Goal: Book appointment/travel/reservation

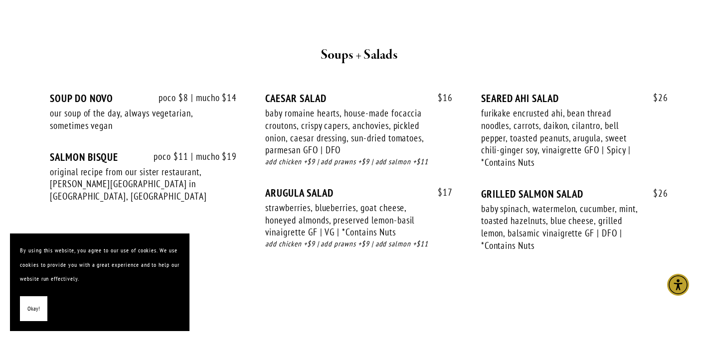
scroll to position [1046, 0]
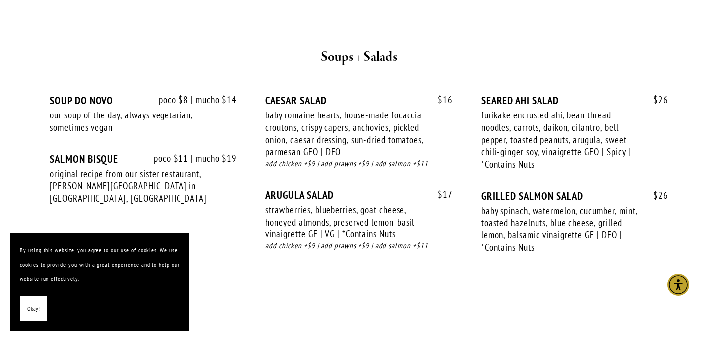
click at [34, 307] on span "Okay!" at bounding box center [33, 309] width 12 height 14
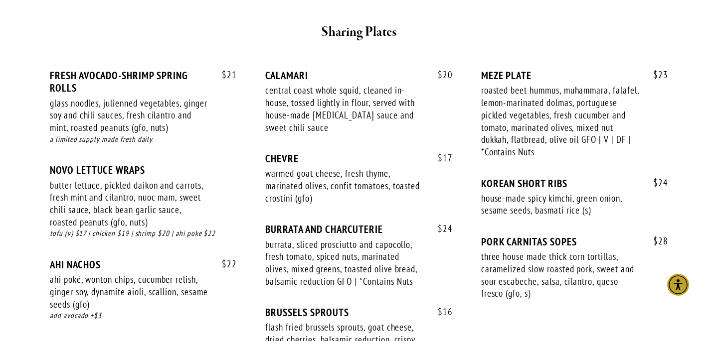
scroll to position [633, 0]
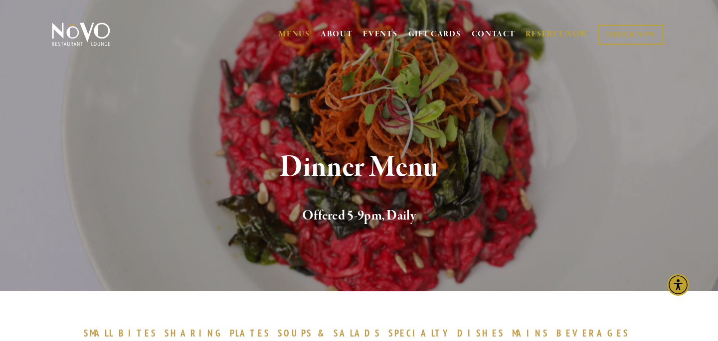
click at [557, 30] on link "RESERVE NOW" at bounding box center [556, 34] width 63 height 19
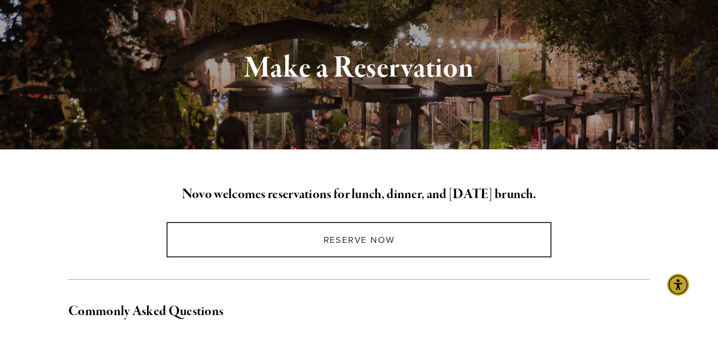
scroll to position [115, 0]
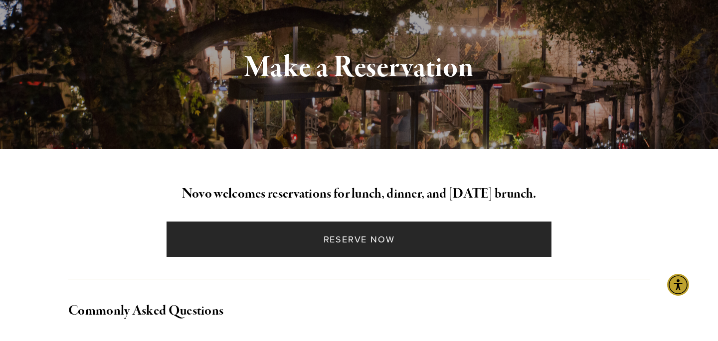
click at [396, 238] on link "Reserve Now" at bounding box center [358, 239] width 384 height 35
